Goal: Information Seeking & Learning: Get advice/opinions

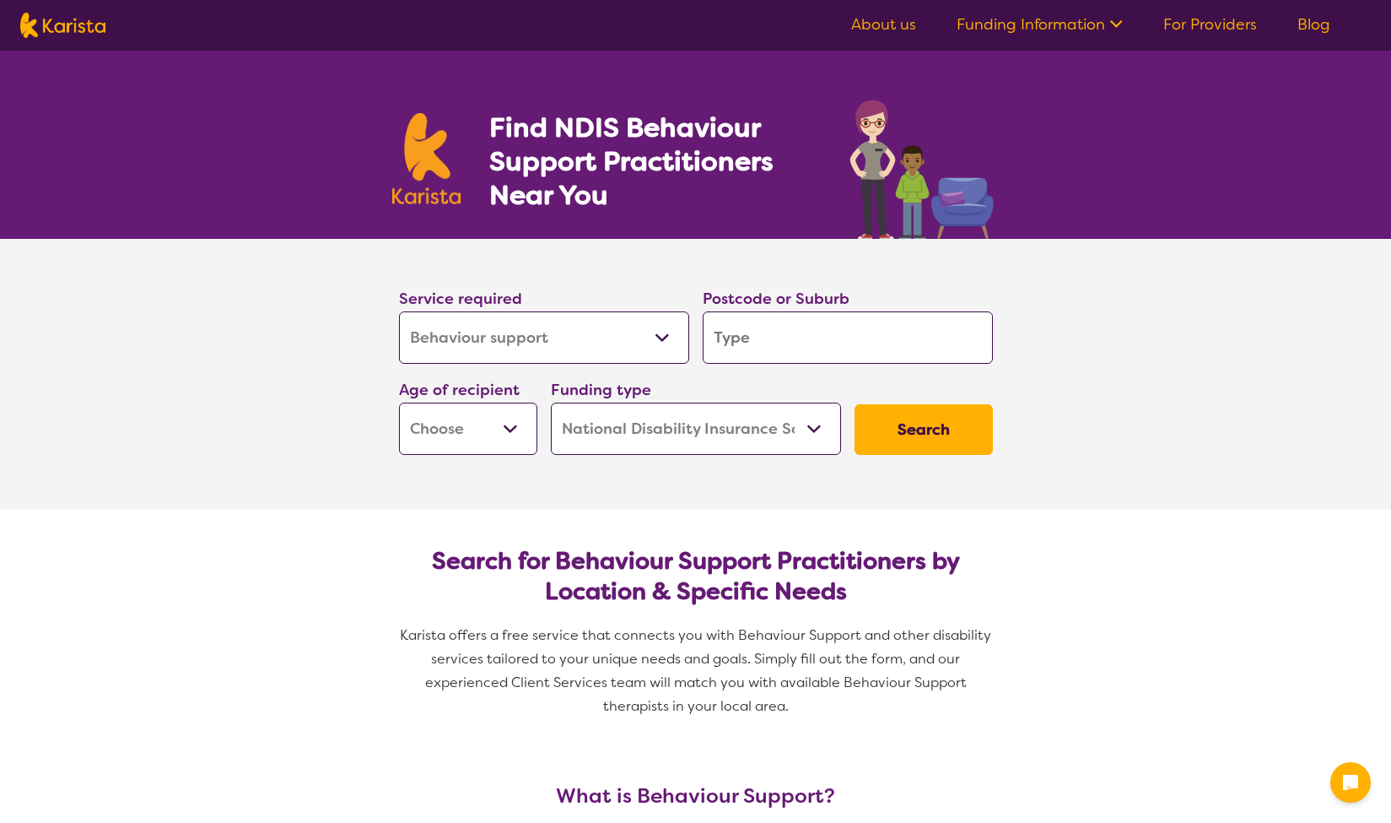
select select "Behaviour support"
select select "NDIS"
select select "Behaviour support"
select select "NDIS"
click at [823, 347] on input "search" at bounding box center [848, 337] width 290 height 52
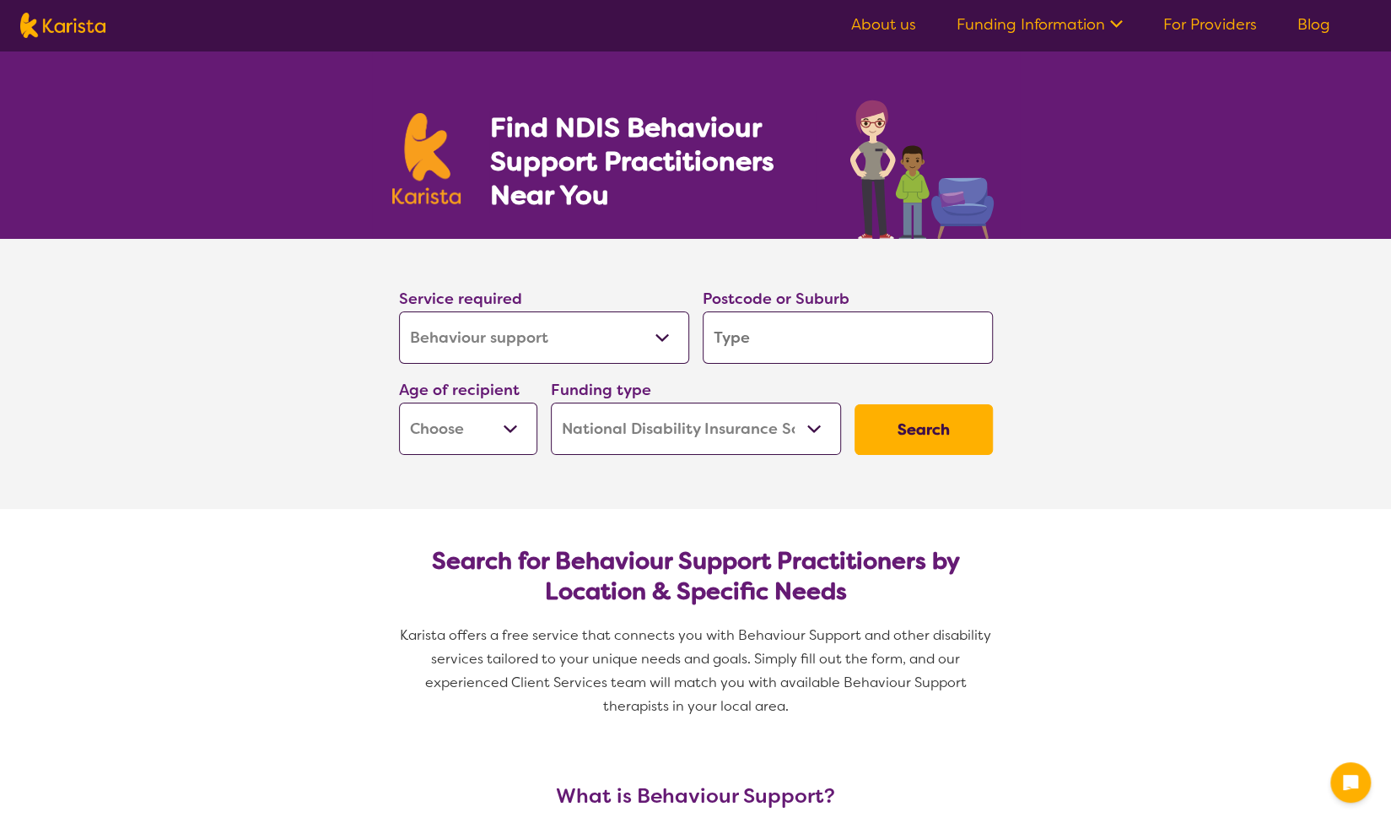
type input "2"
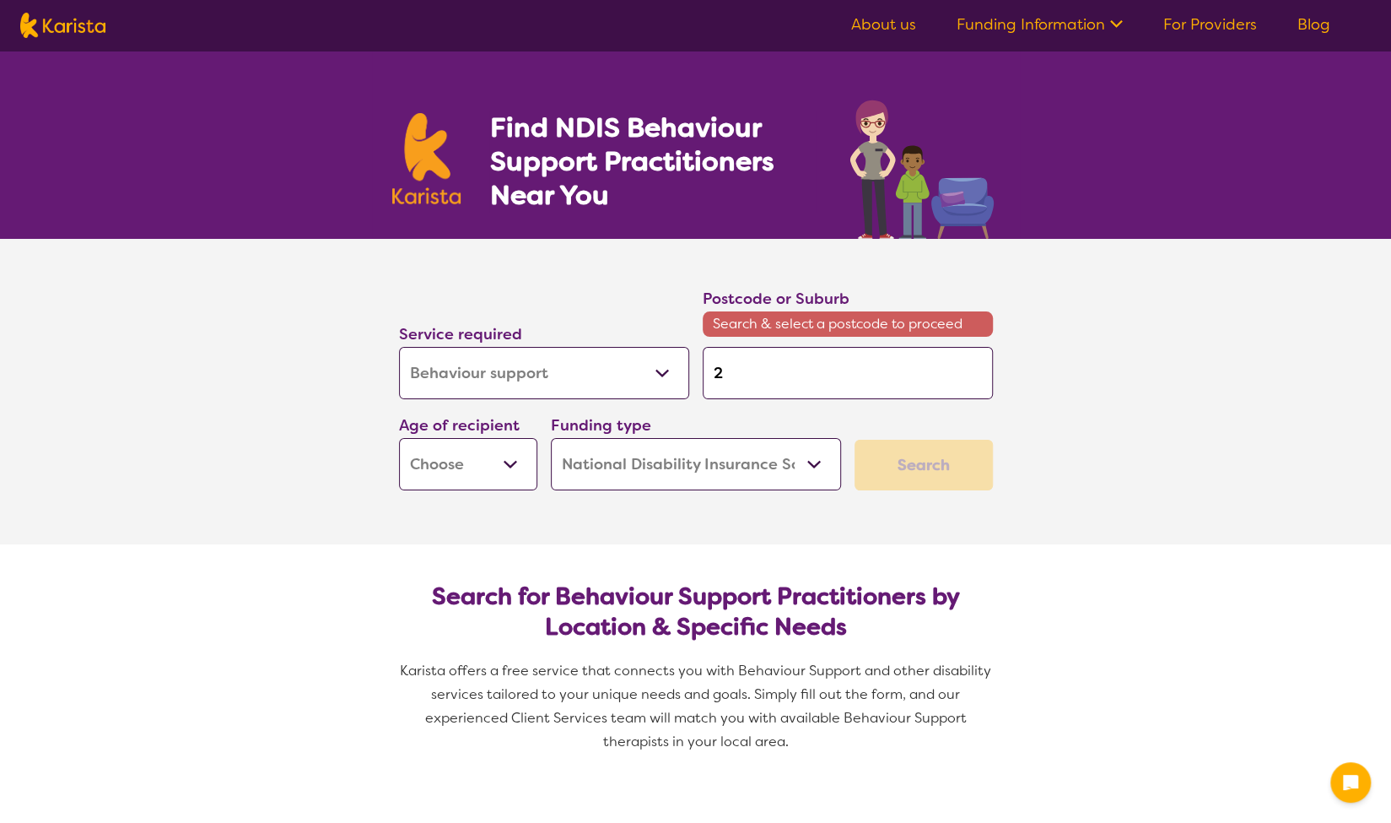
type input "24"
type input "244"
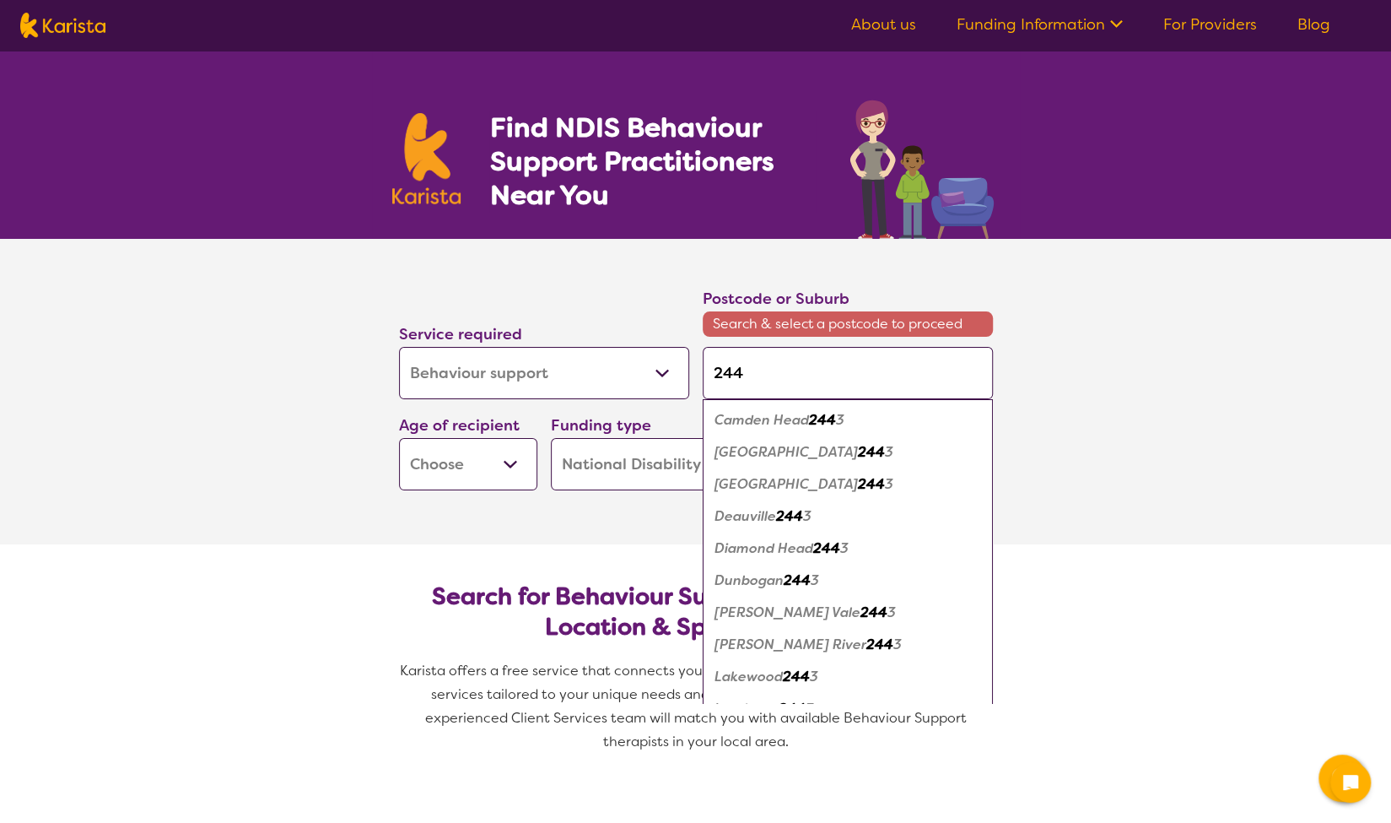
type input "2444"
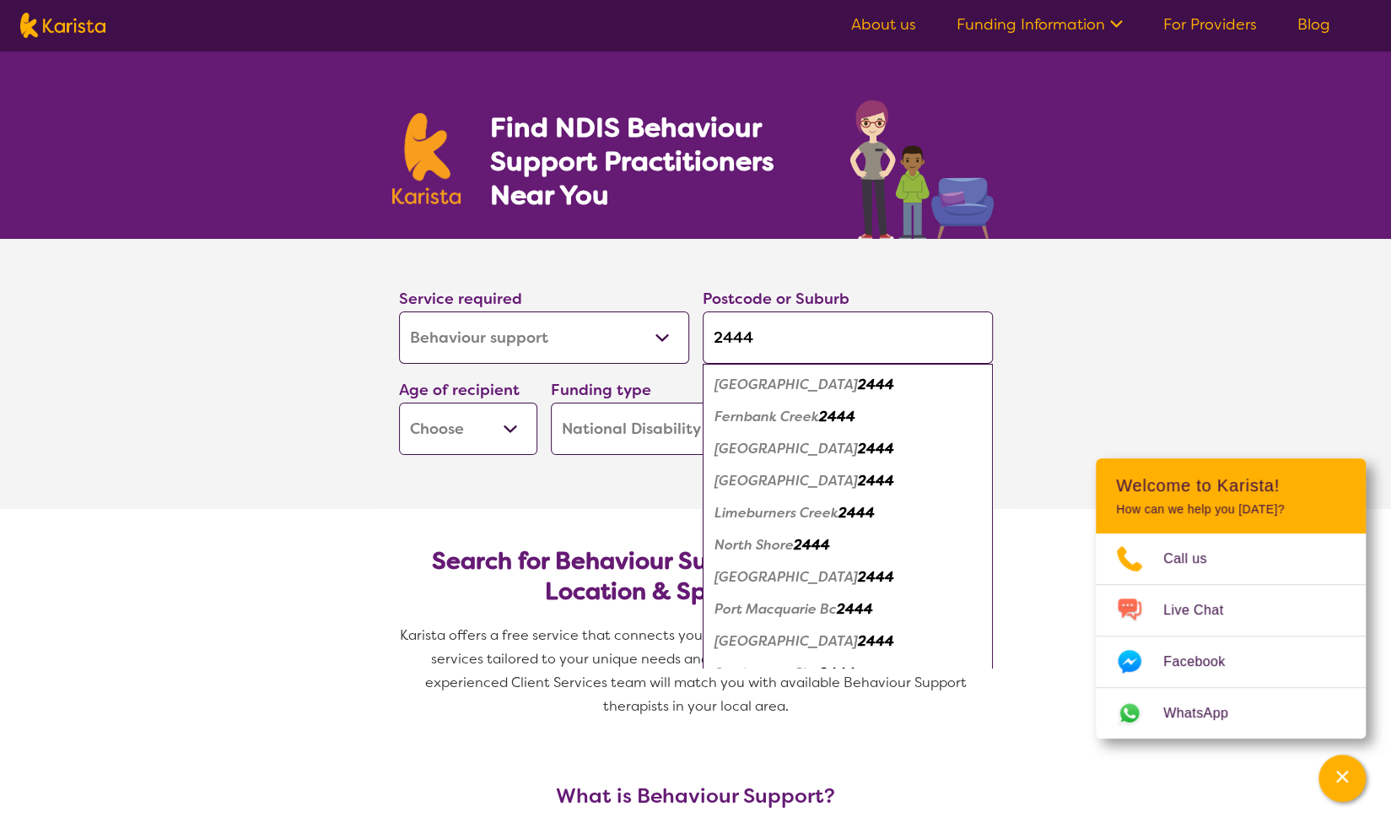
type input "2444"
click at [765, 480] on em "[GEOGRAPHIC_DATA]" at bounding box center [786, 481] width 143 height 18
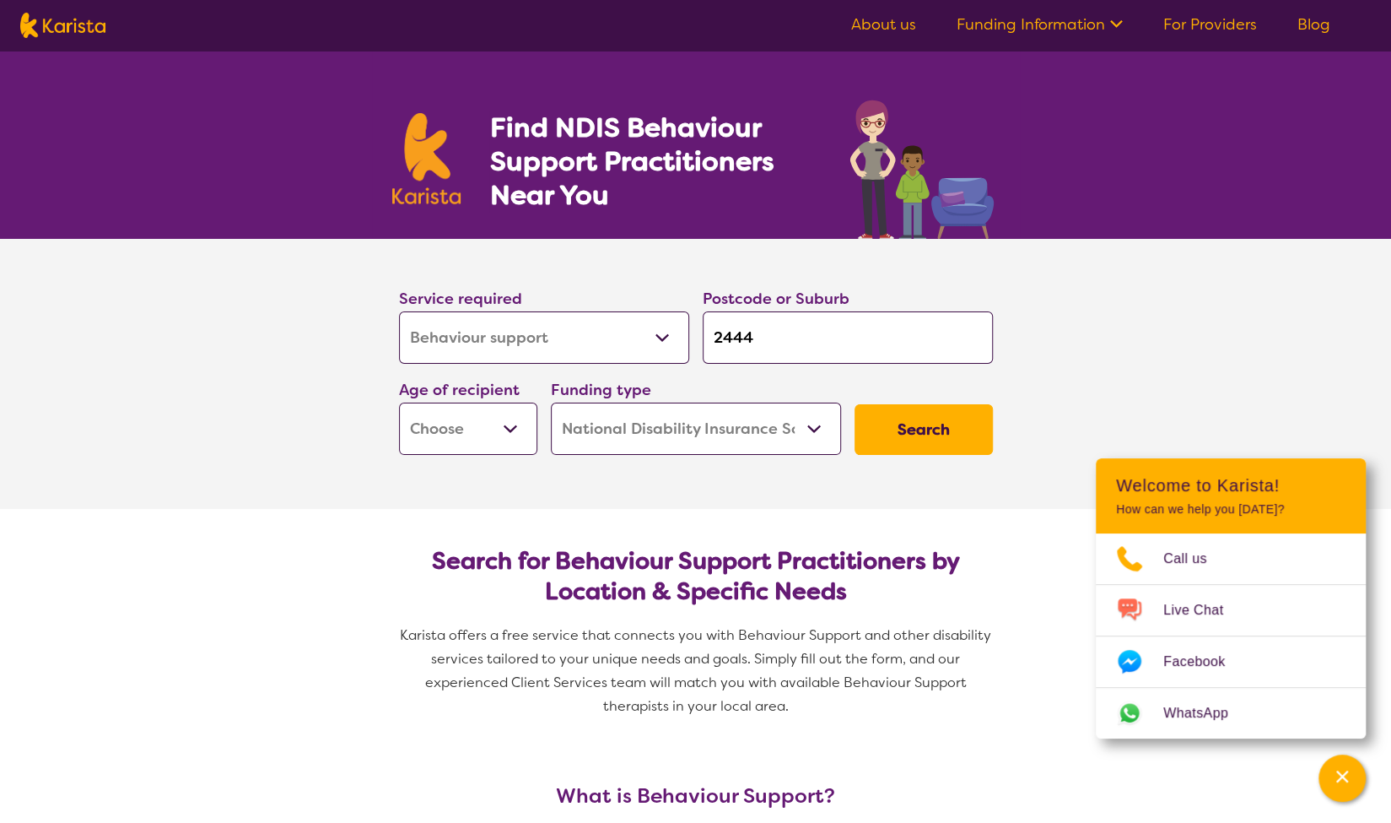
click at [955, 421] on button "Search" at bounding box center [924, 429] width 138 height 51
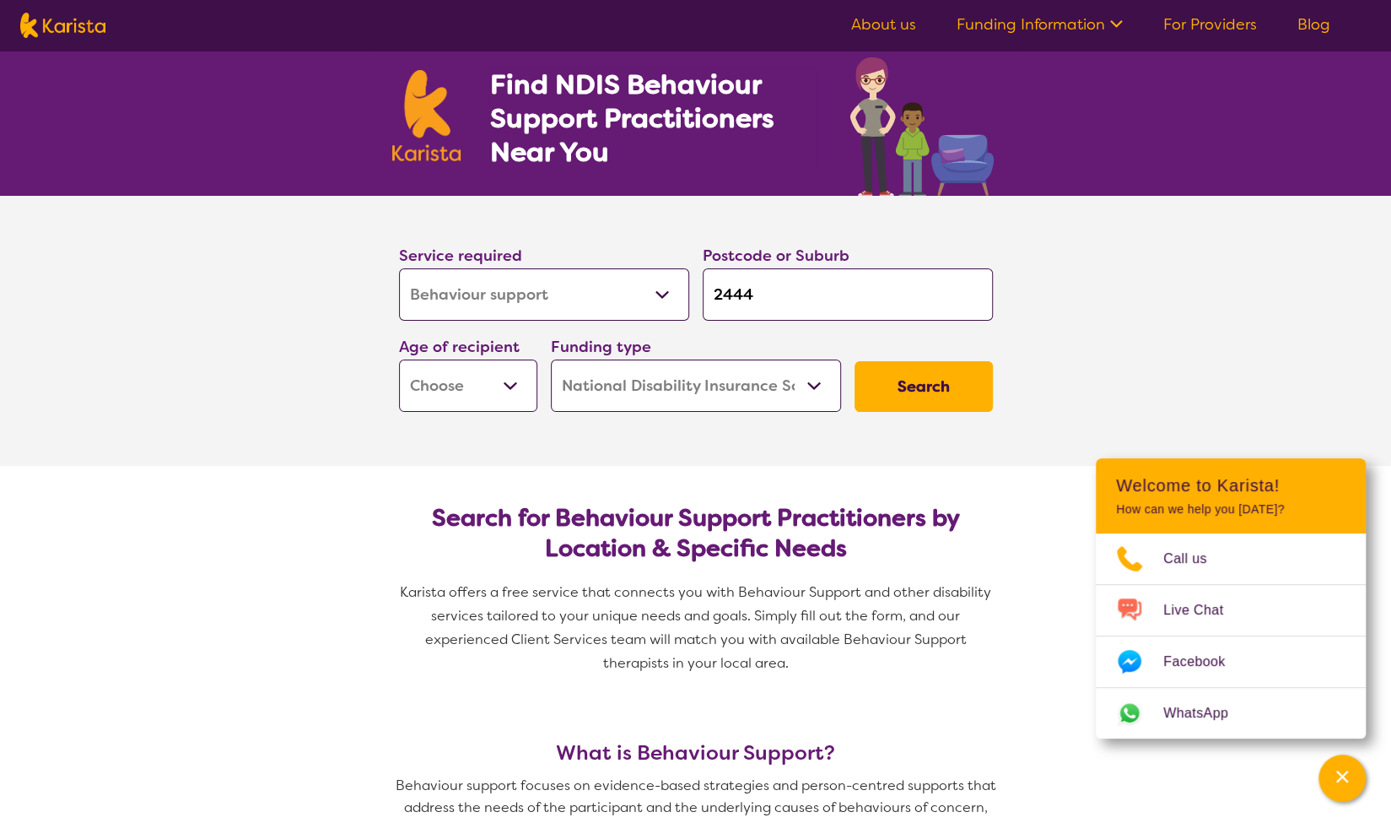
scroll to position [44, 0]
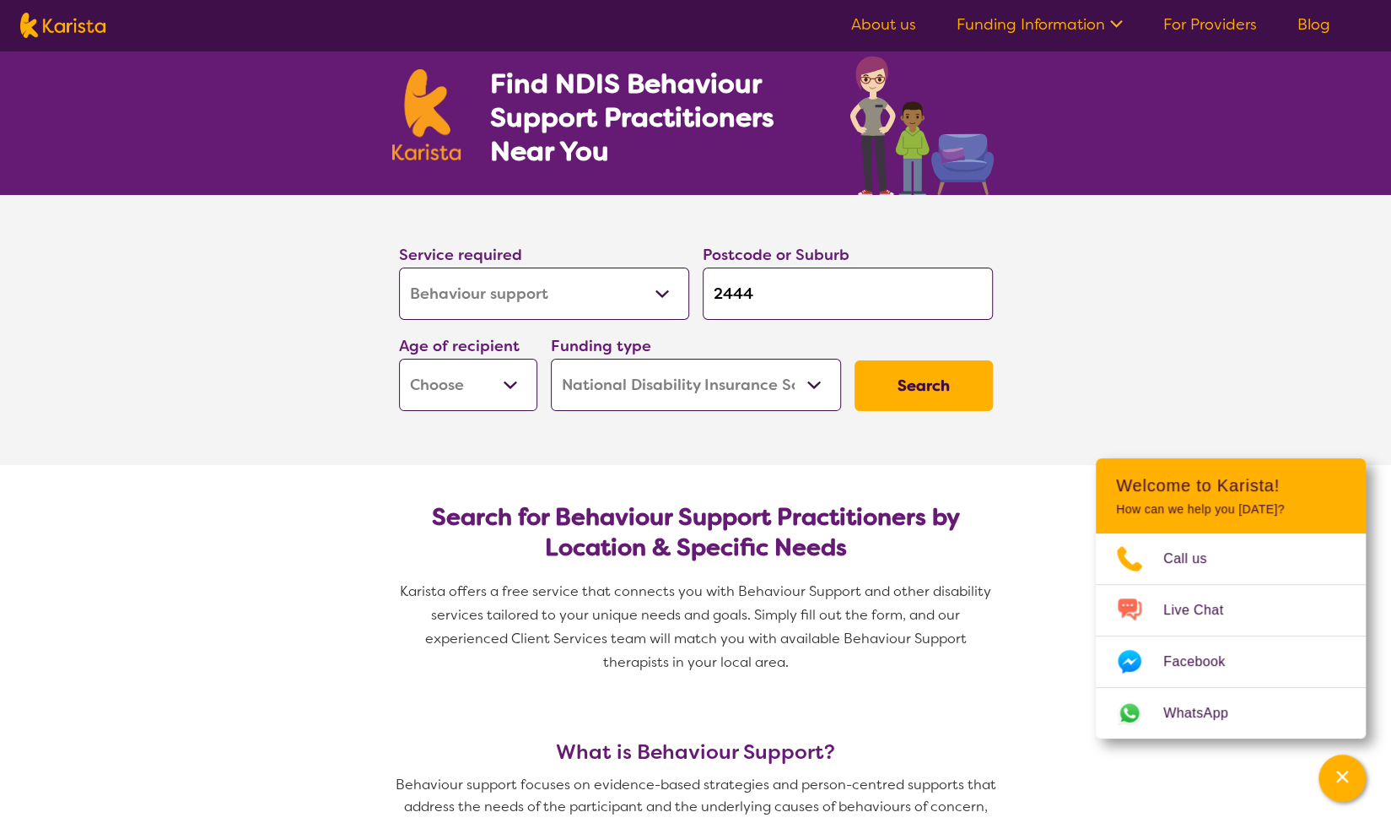
click at [446, 390] on select "Early Childhood - 0 to 9 Child - 10 to 11 Adolescent - 12 to 17 Adult - 18 to 6…" at bounding box center [468, 385] width 138 height 52
select select "EC"
click at [399, 359] on select "Early Childhood - 0 to 9 Child - 10 to 11 Adolescent - 12 to 17 Adult - 18 to 6…" at bounding box center [468, 385] width 138 height 52
select select "EC"
click at [932, 388] on button "Search" at bounding box center [924, 385] width 138 height 51
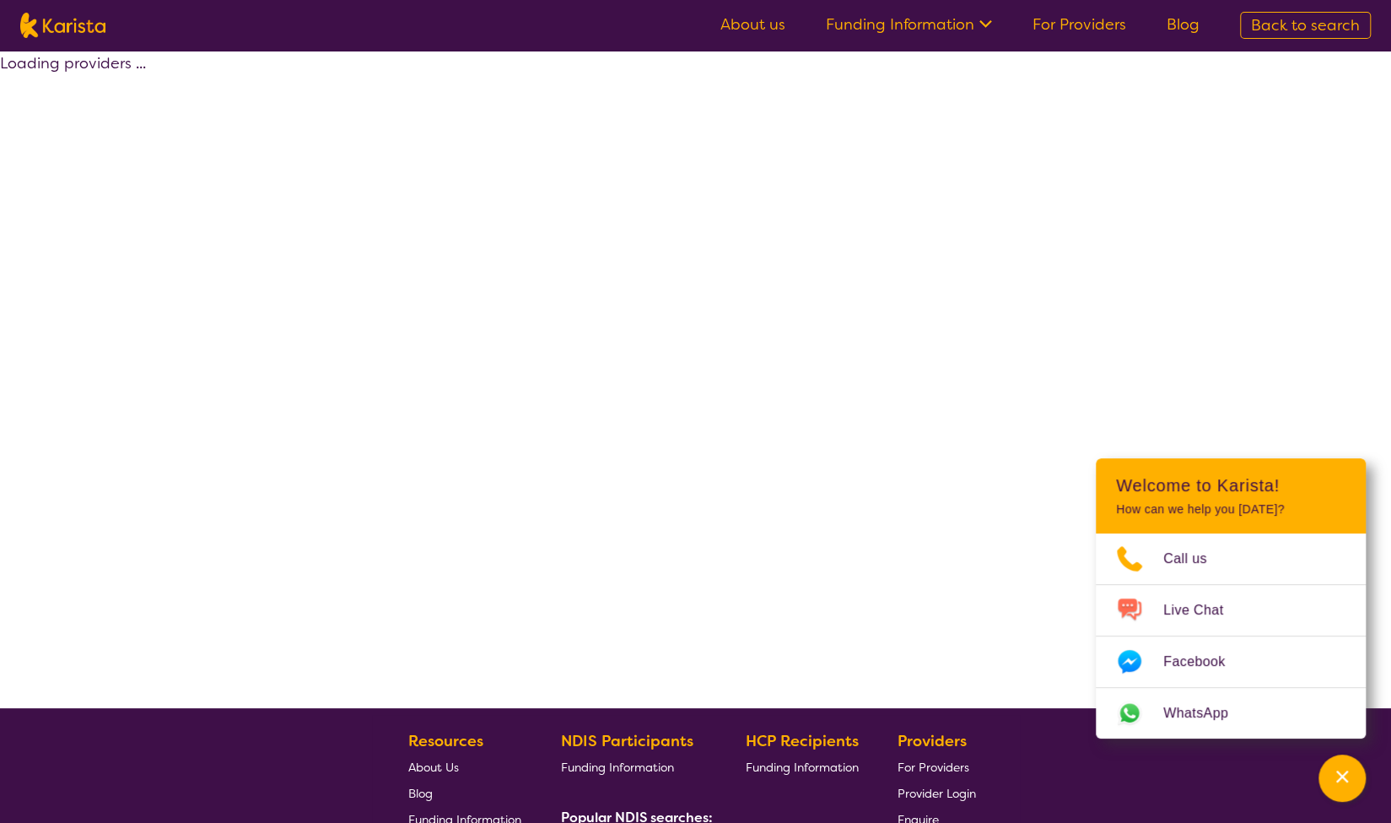
select select "by_score"
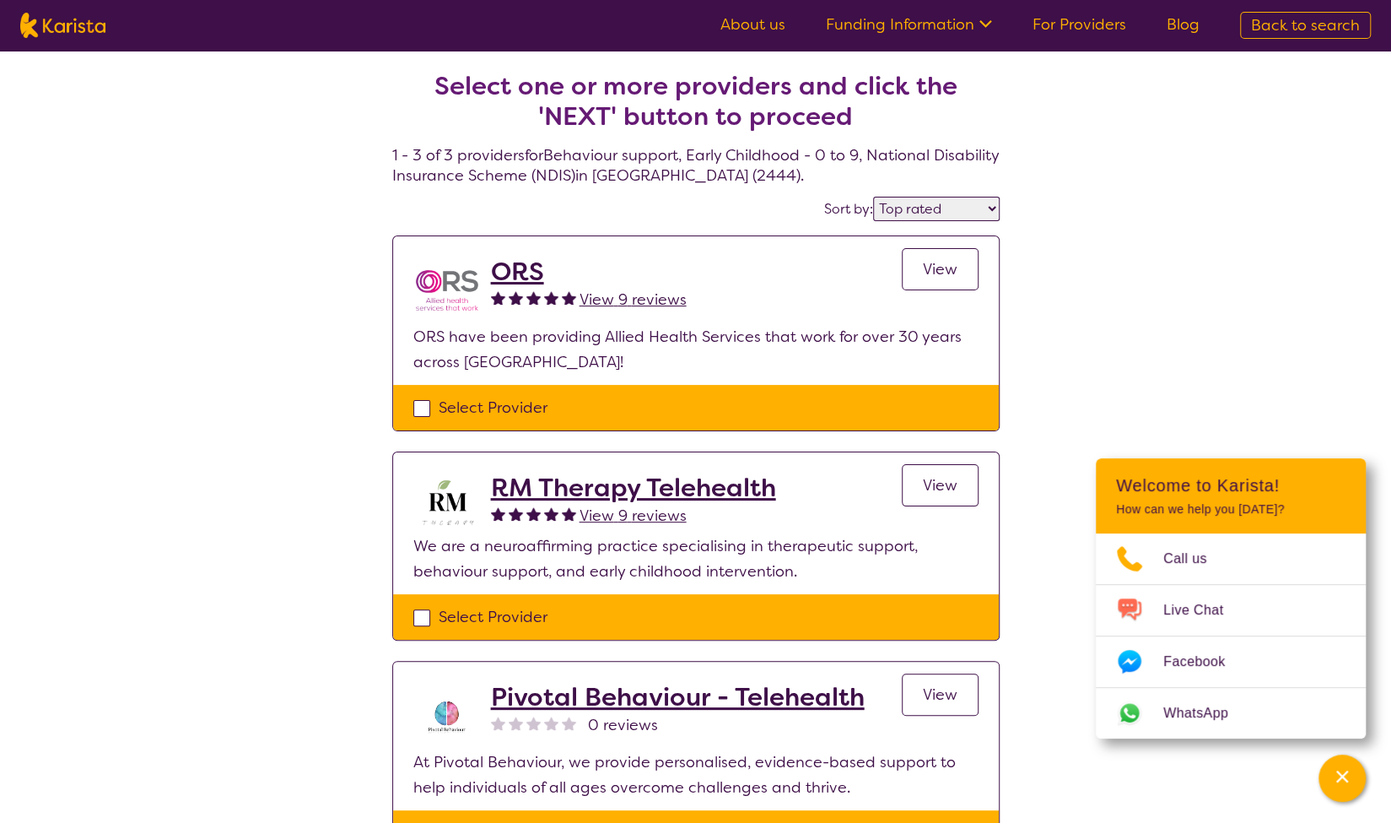
scroll to position [1, 0]
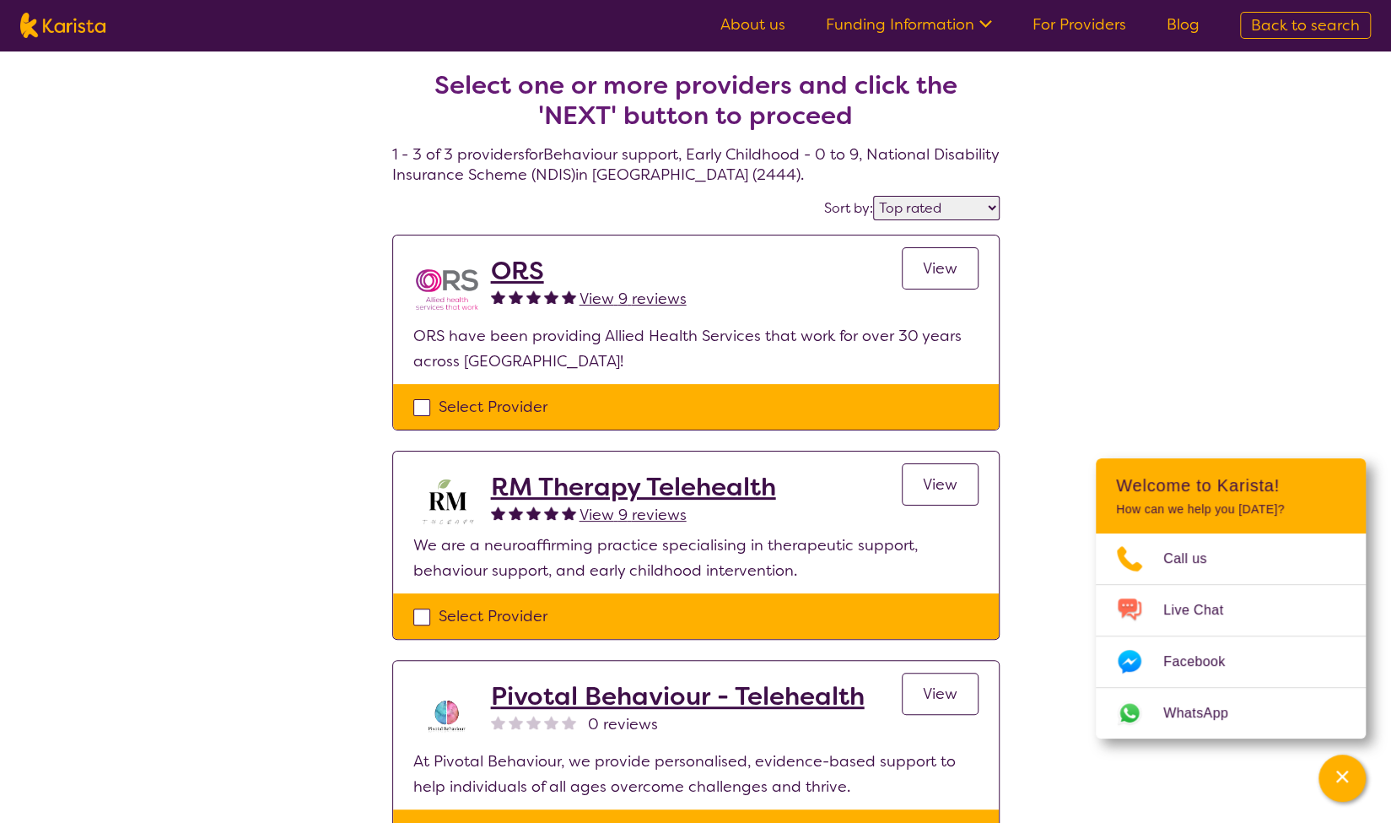
scroll to position [44, 0]
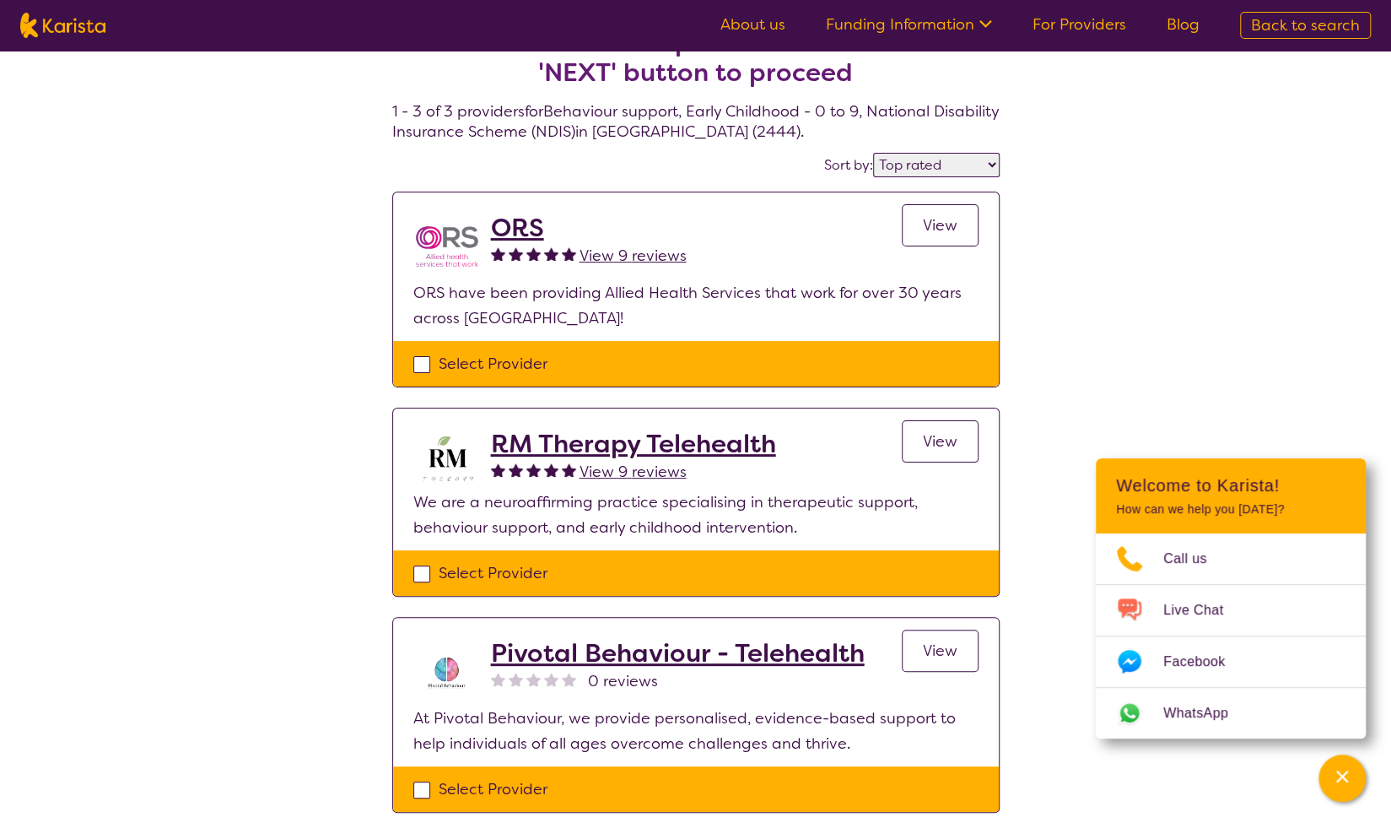
select select "Behaviour support"
select select "EC"
select select "NDIS"
select select "Behaviour support"
select select "EC"
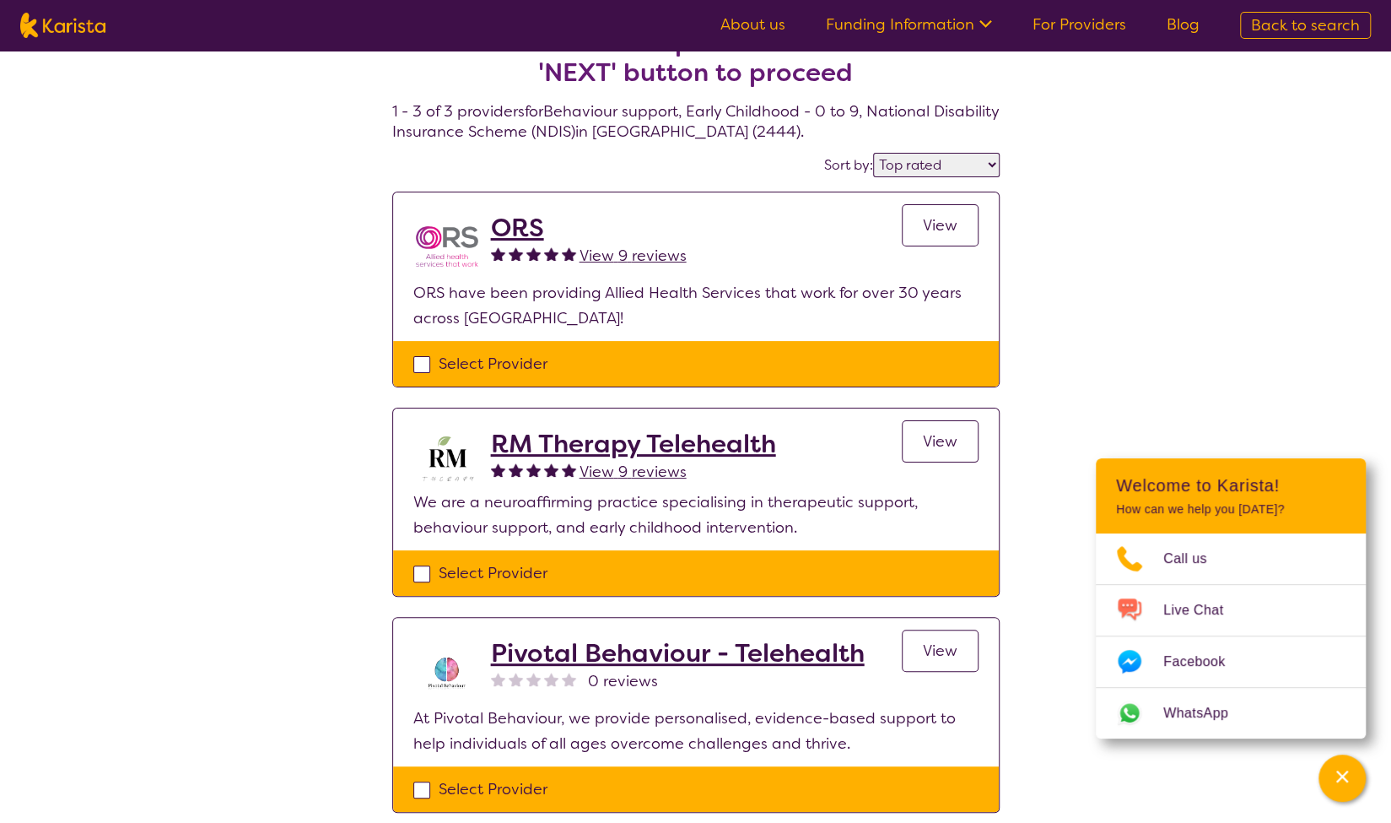
select select "NDIS"
